Goal: Task Accomplishment & Management: Manage account settings

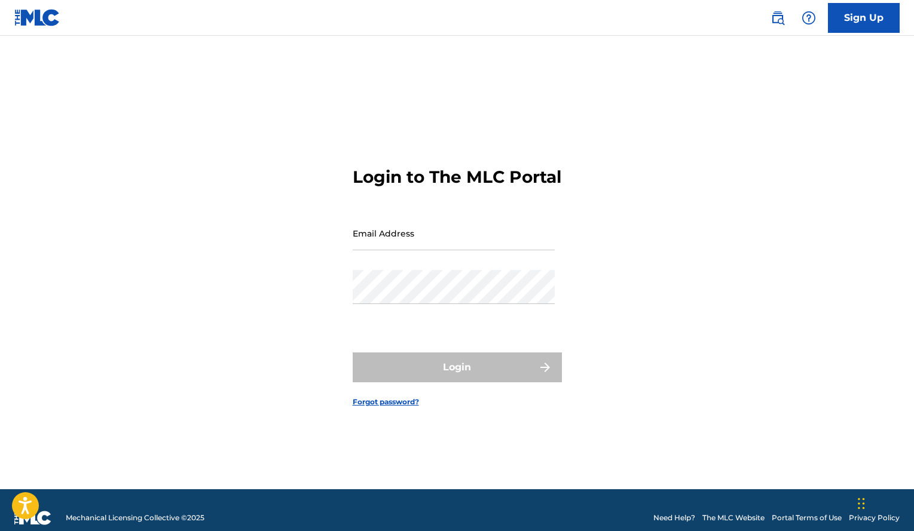
click at [371, 238] on input "Email Address" at bounding box center [454, 233] width 202 height 34
type input "a"
type input "[EMAIL_ADDRESS][DOMAIN_NAME]"
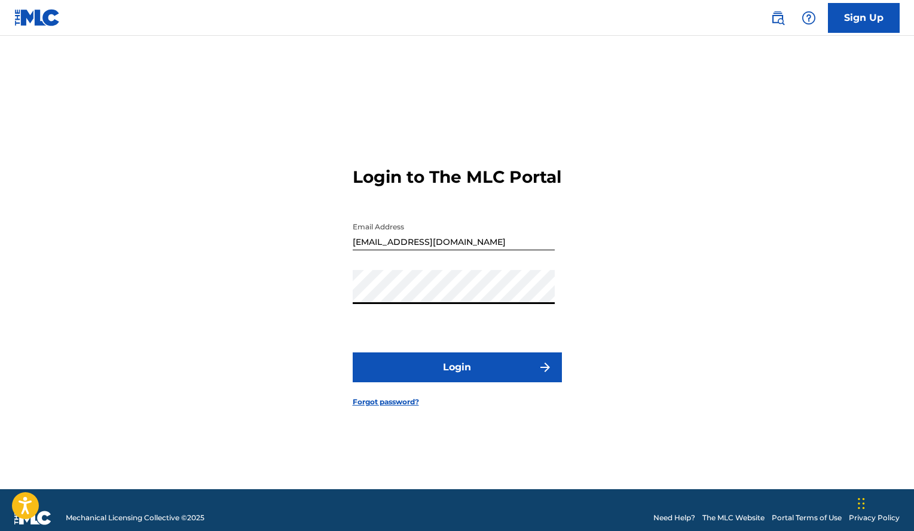
click at [353, 353] on button "Login" at bounding box center [457, 368] width 209 height 30
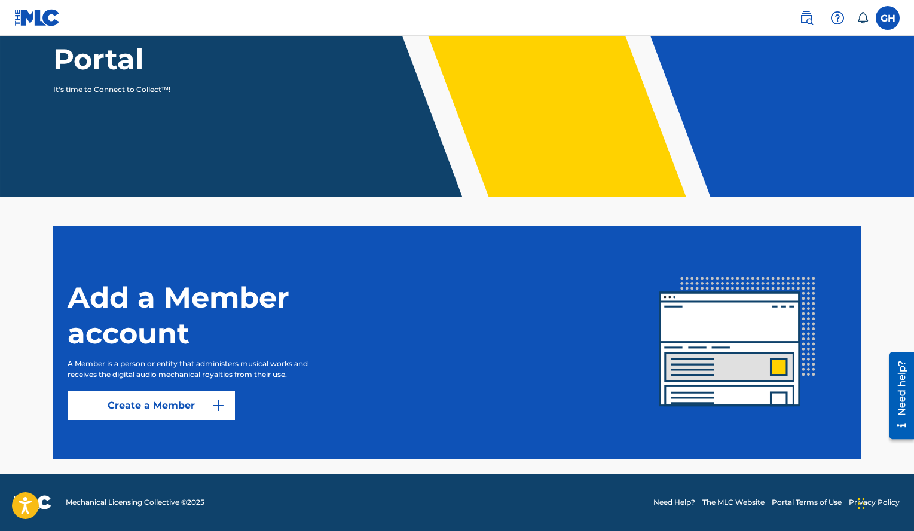
click at [890, 17] on label at bounding box center [887, 18] width 24 height 24
click at [887, 18] on input "GH [PERSON_NAME] [PERSON_NAME] [EMAIL_ADDRESS][DOMAIN_NAME] Notification Prefer…" at bounding box center [887, 18] width 0 height 0
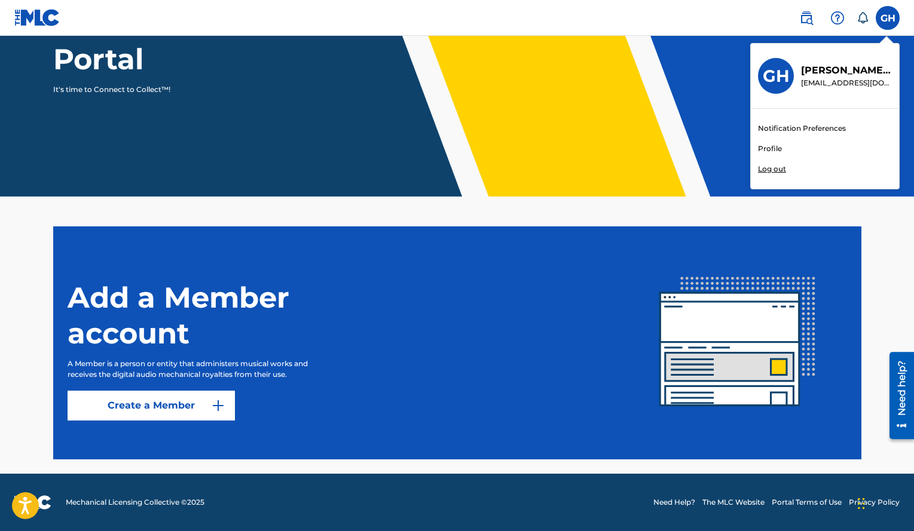
click at [768, 149] on link "Profile" at bounding box center [770, 148] width 24 height 11
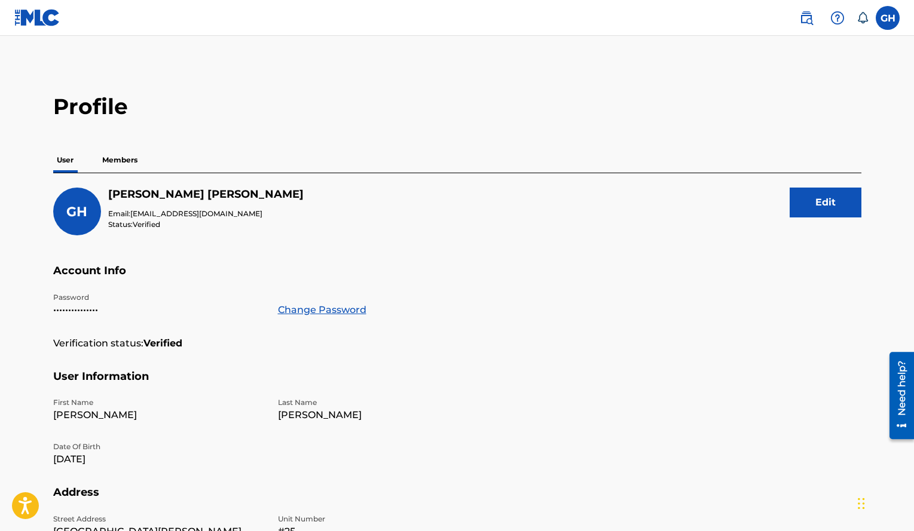
click at [130, 154] on p "Members" at bounding box center [120, 160] width 42 height 25
